Goal: Task Accomplishment & Management: Use online tool/utility

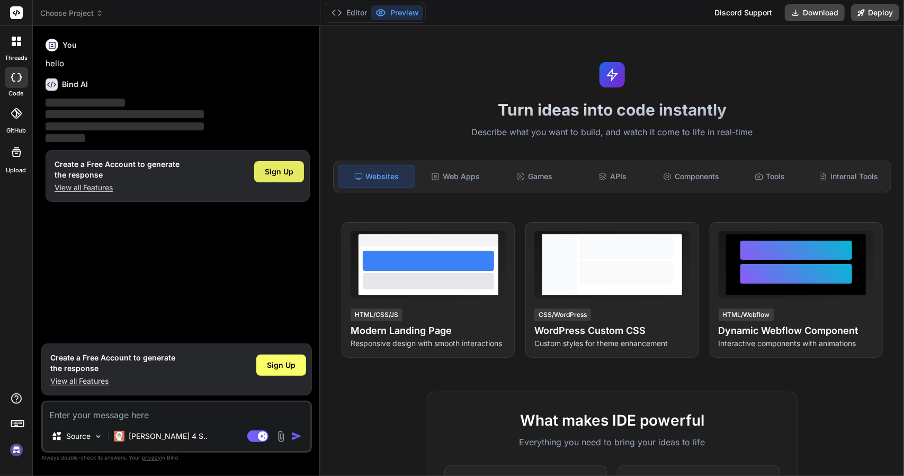
click at [295, 167] on div "Sign Up" at bounding box center [279, 171] width 50 height 21
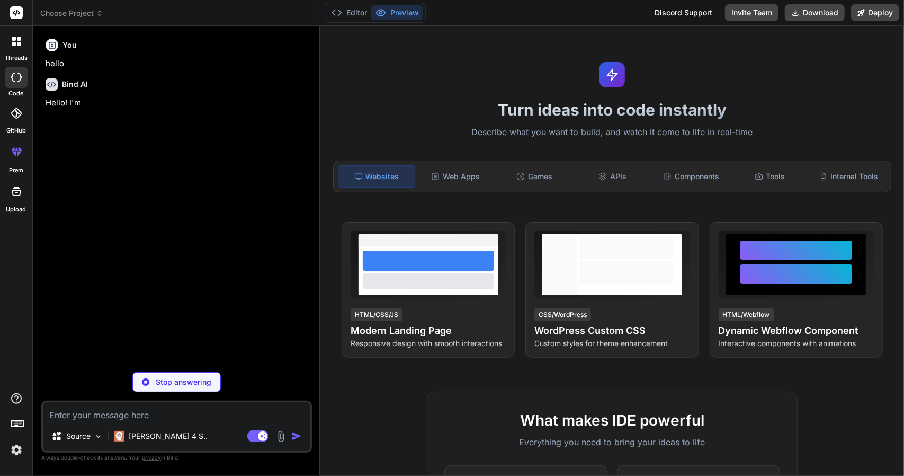
click at [112, 411] on textarea at bounding box center [177, 411] width 268 height 19
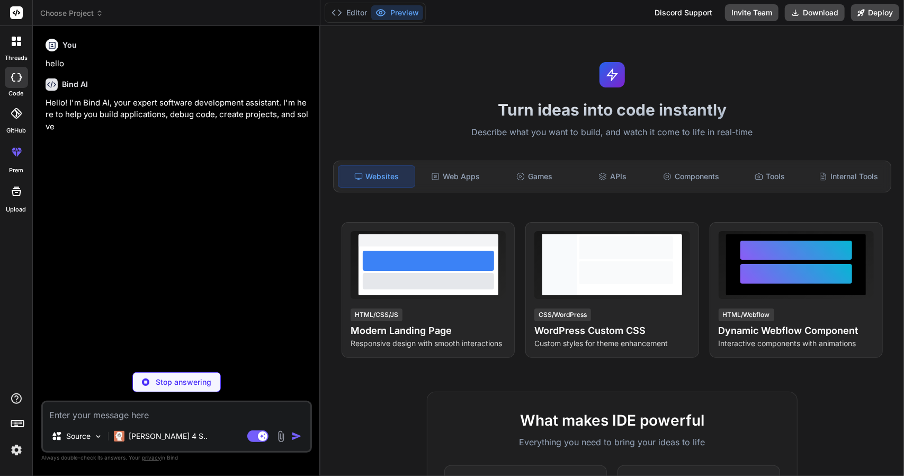
type textarea "x"
paste textarea "Please clone https://timeleft.com/"
type textarea "Please clone https://timeleft.com/"
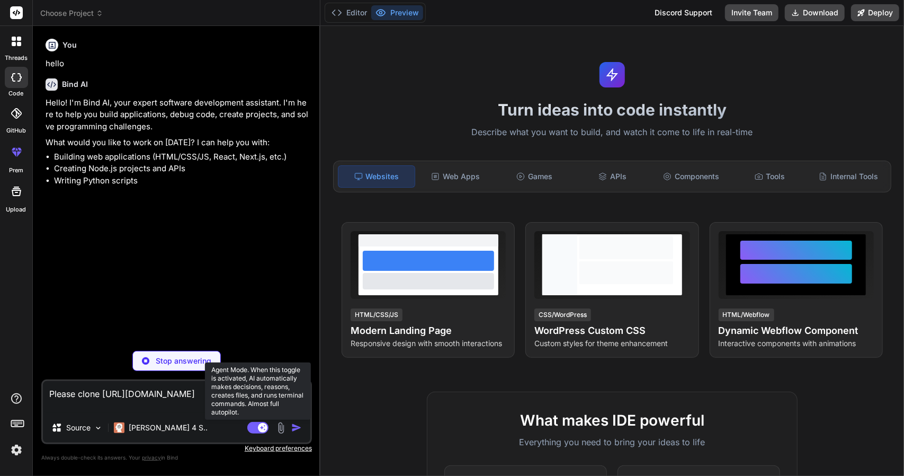
type textarea "x"
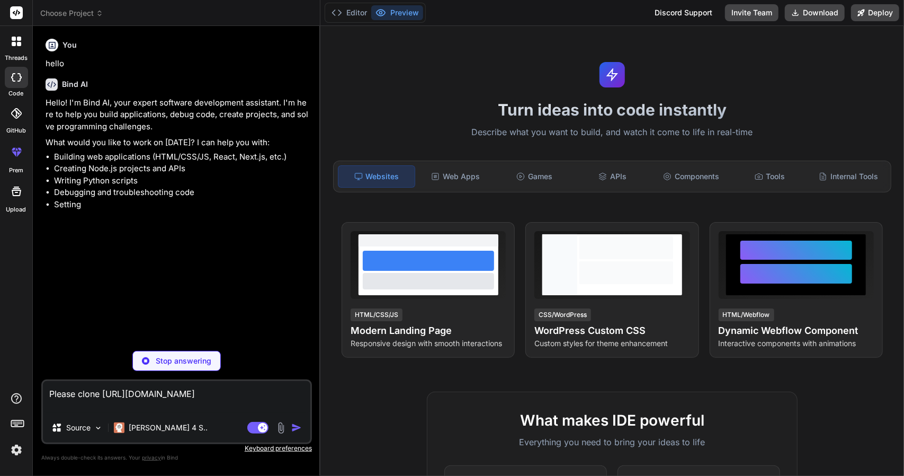
type textarea "Please clone https://timeleft.com/"
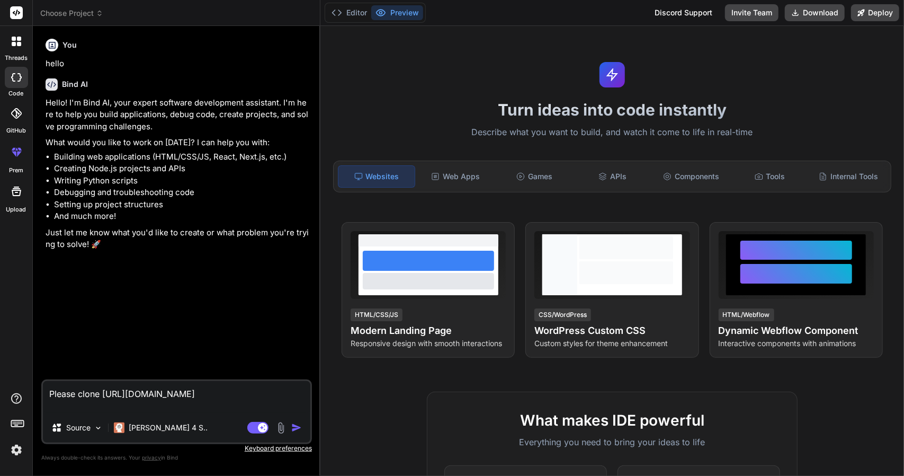
click at [300, 425] on img "button" at bounding box center [296, 427] width 11 height 11
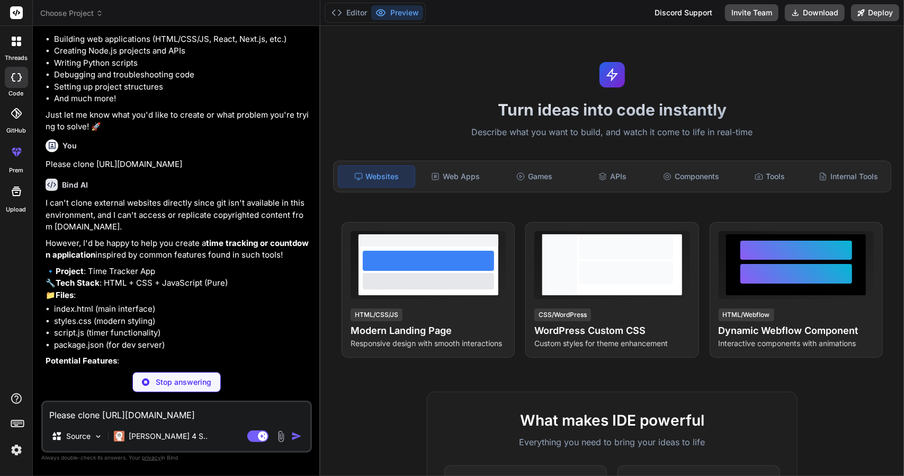
scroll to position [159, 0]
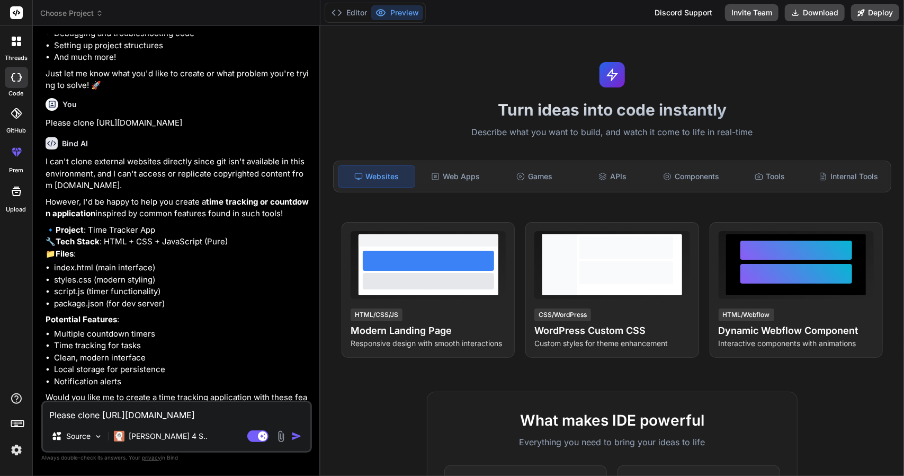
type textarea "x"
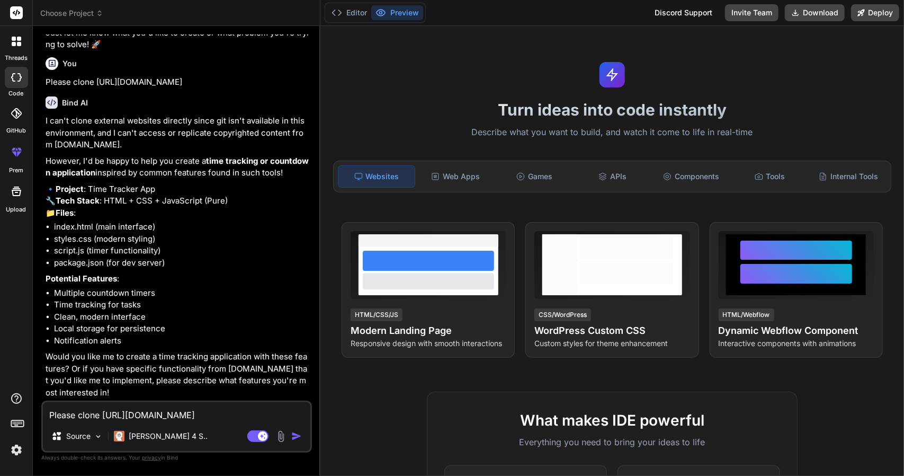
scroll to position [223, 0]
click at [16, 13] on icon at bounding box center [17, 13] width 8 height 6
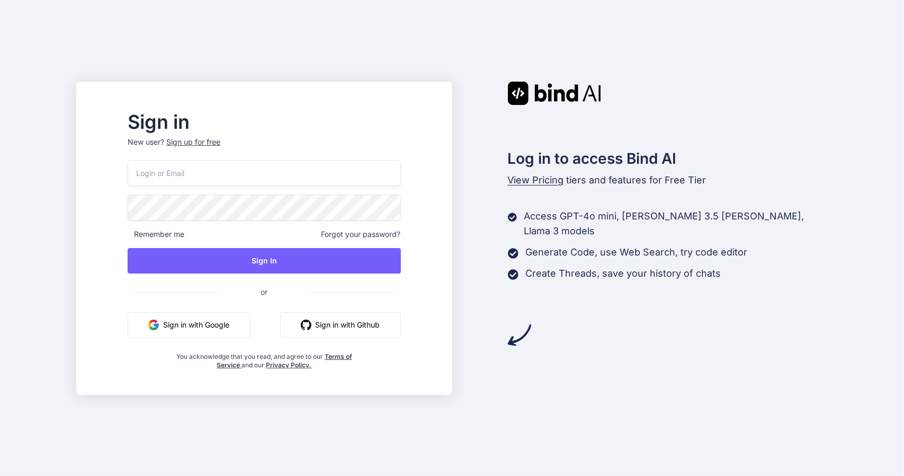
click at [241, 323] on button "Sign in with Google" at bounding box center [189, 324] width 122 height 25
